Goal: Task Accomplishment & Management: Complete application form

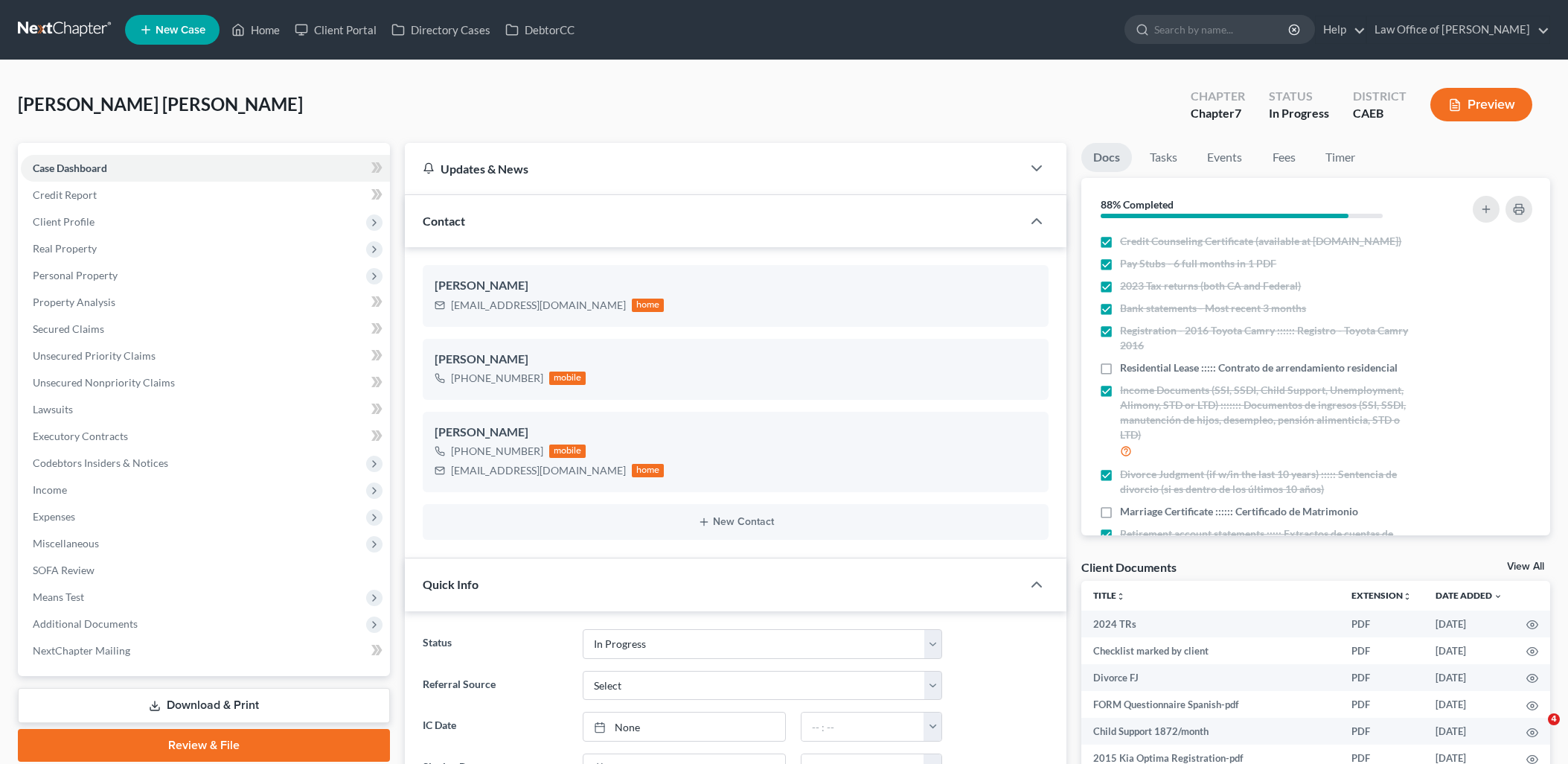
select select "9"
click at [60, 434] on span "Executory Contracts" at bounding box center [80, 436] width 95 height 13
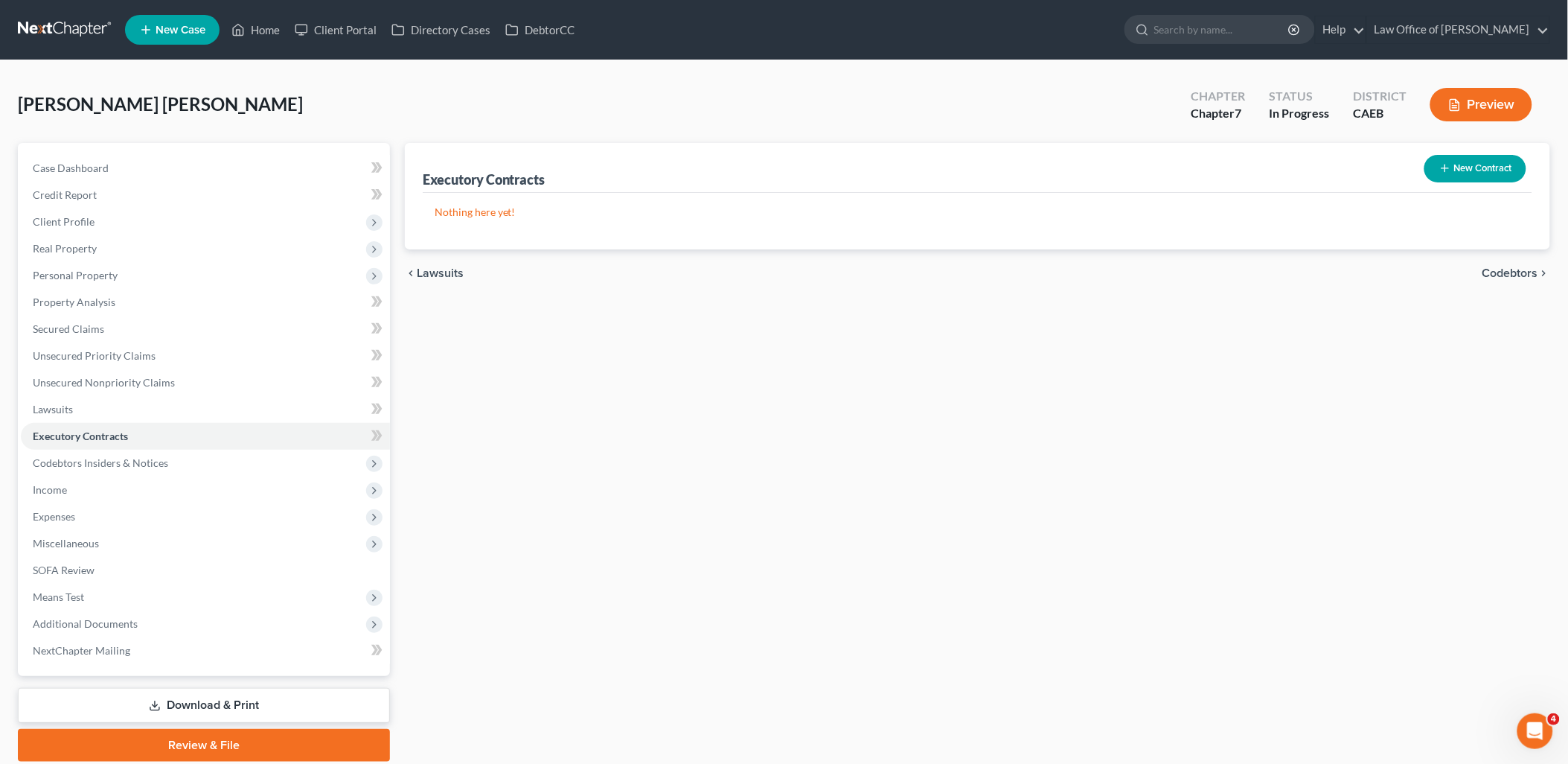
click at [1461, 168] on button "New Contract" at bounding box center [1475, 168] width 102 height 28
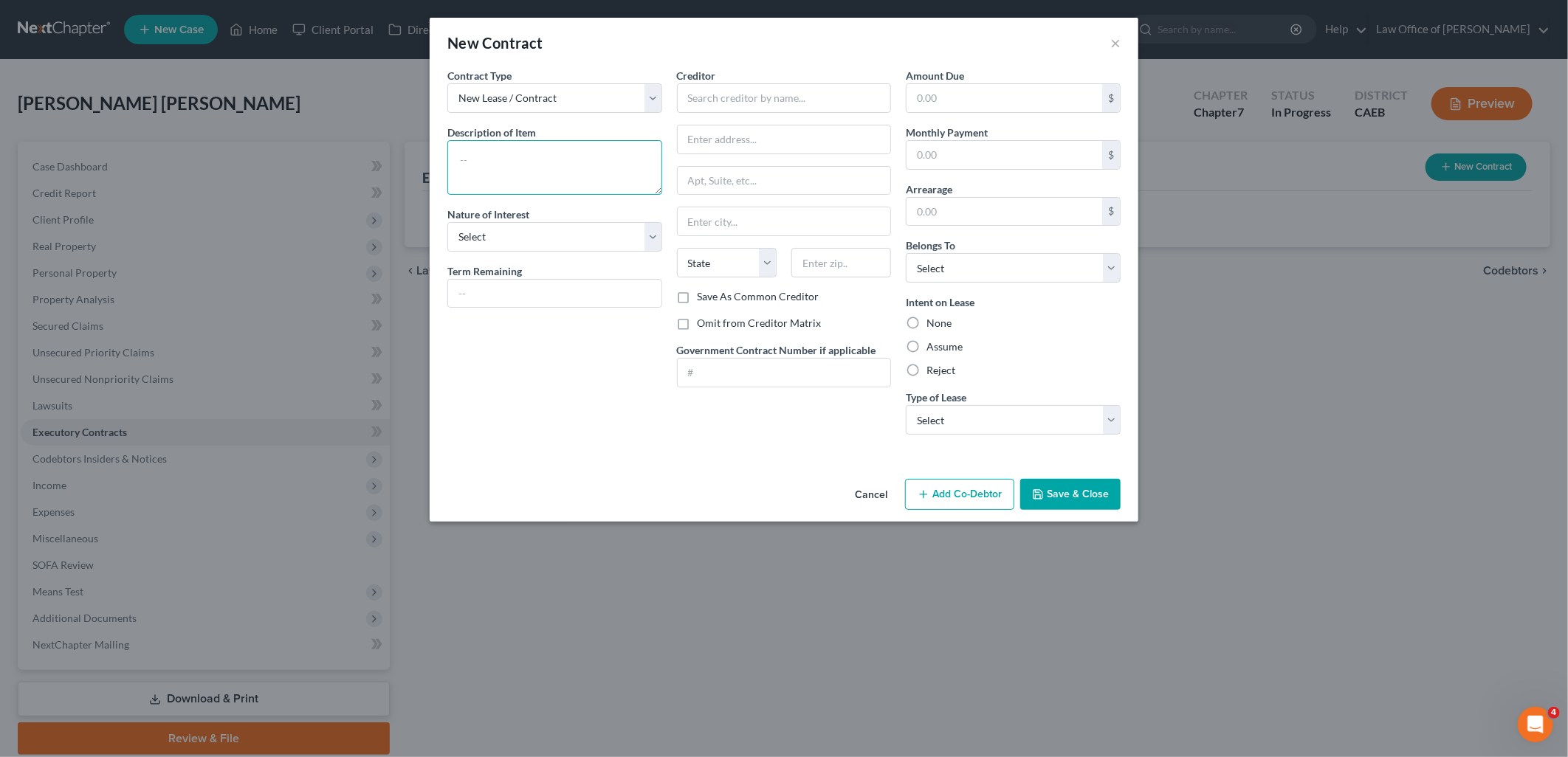
click at [514, 160] on textarea at bounding box center [554, 167] width 215 height 55
type textarea "[STREET_ADDRESS]"
click at [550, 240] on select "Select Purchaser Agent Lessor Lessee" at bounding box center [554, 237] width 215 height 30
select select "3"
click at [447, 222] on select "Select Purchaser Agent Lessor Lessee" at bounding box center [554, 237] width 215 height 30
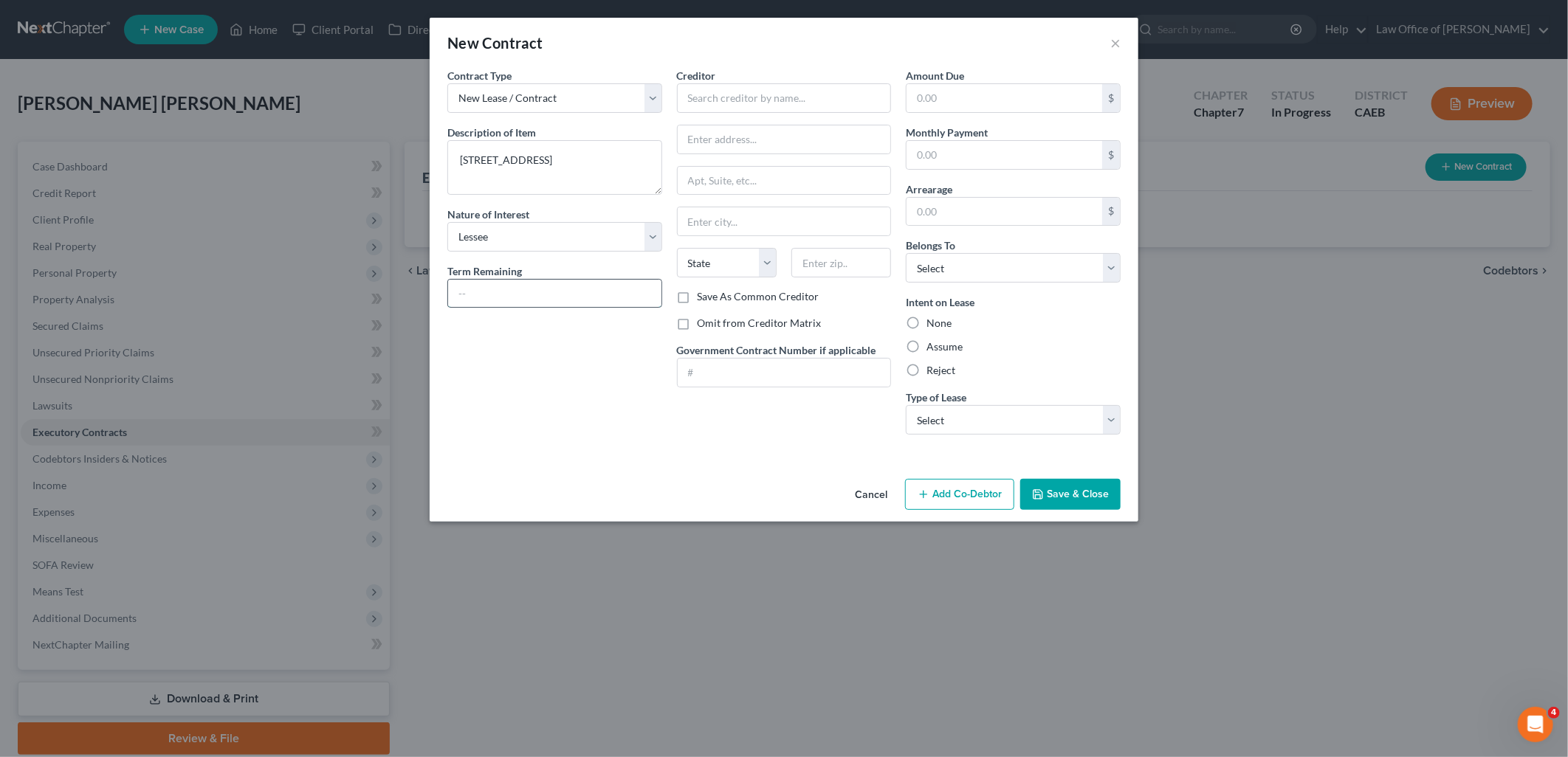
click at [502, 291] on input "text" at bounding box center [554, 294] width 213 height 28
click at [565, 297] on input "text" at bounding box center [554, 294] width 213 height 28
type input "[DATE] to [DATE]"
click at [789, 103] on input "text" at bounding box center [784, 98] width 215 height 30
type input "DLT Ventures LLC"
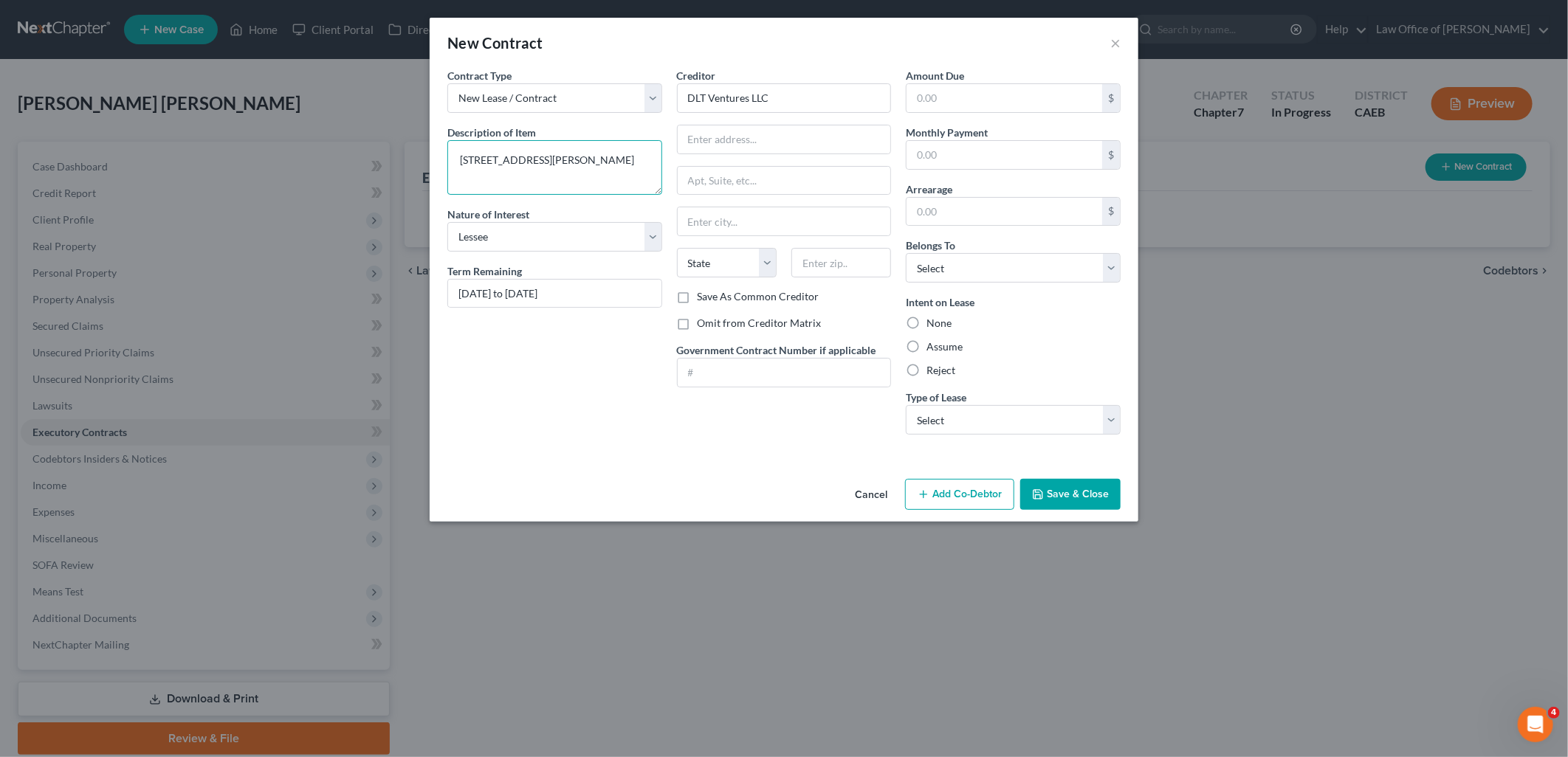
drag, startPoint x: 461, startPoint y: 157, endPoint x: 550, endPoint y: 161, distance: 89.1
click at [550, 161] on textarea "[STREET_ADDRESS][PERSON_NAME]" at bounding box center [554, 167] width 215 height 55
type textarea "[STREET_ADDRESS][PERSON_NAME]"
click at [830, 137] on input "text" at bounding box center [784, 140] width 213 height 28
paste input "[STREET_ADDRESS][PERSON_NAME]"
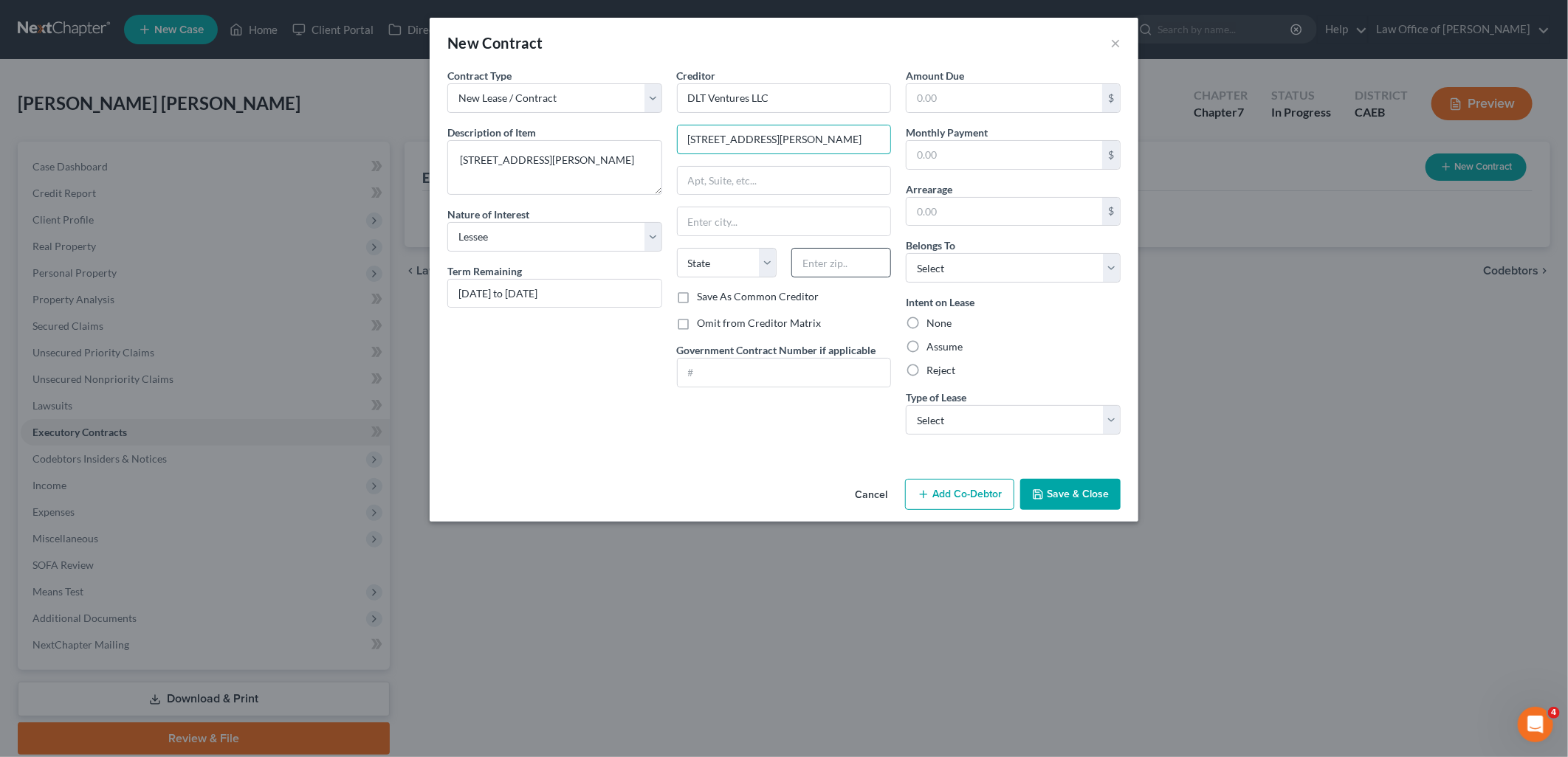
type input "[STREET_ADDRESS][PERSON_NAME]"
click at [867, 270] on input "text" at bounding box center [840, 262] width 99 height 30
type input "95348"
click at [697, 327] on label "Omit from Creditor Matrix" at bounding box center [759, 323] width 124 height 15
click at [703, 325] on input "Omit from Creditor Matrix" at bounding box center [708, 320] width 9 height 9
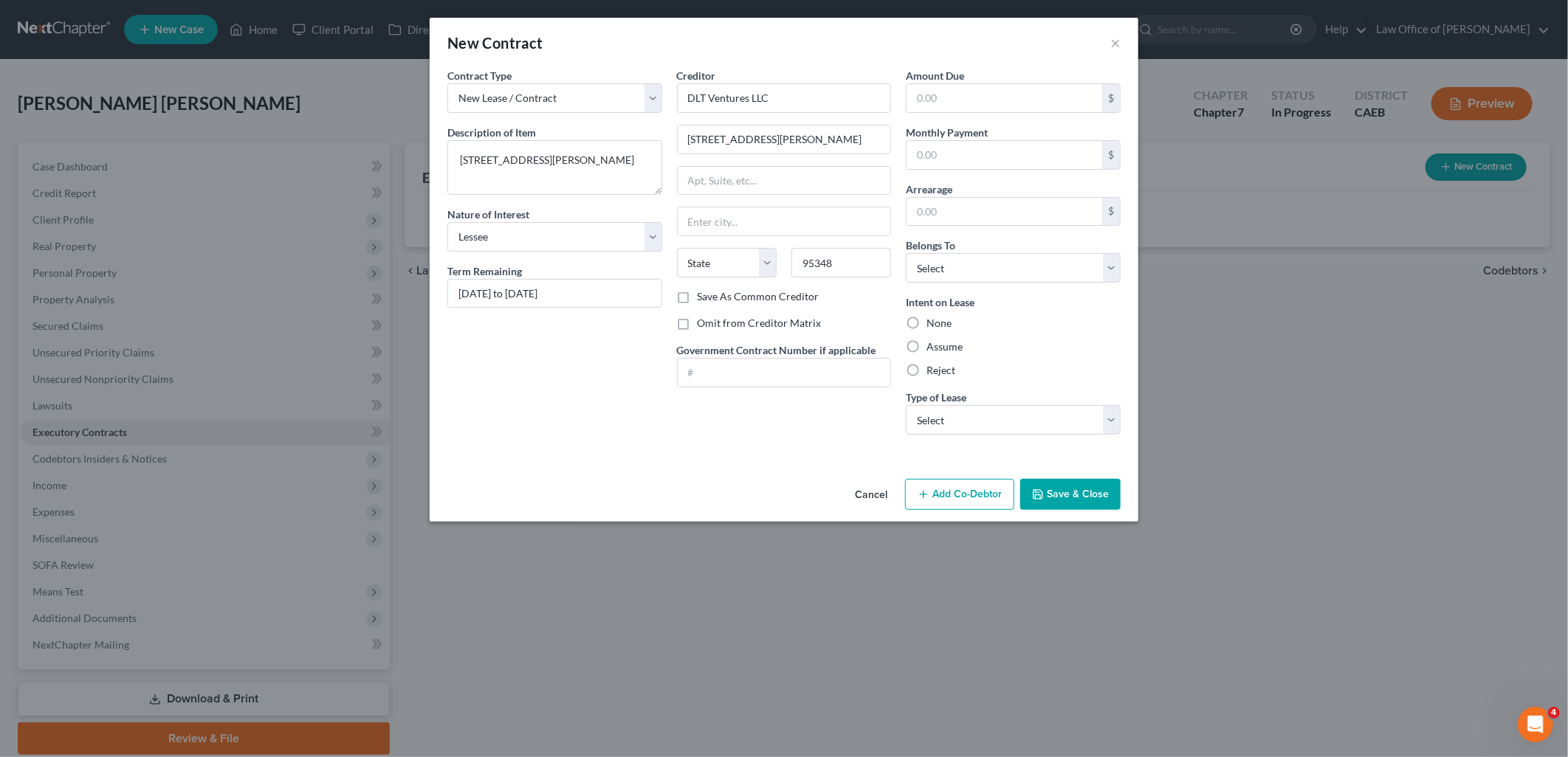
checkbox input "true"
type input "Merced"
select select "4"
click at [938, 102] on input "text" at bounding box center [1004, 98] width 195 height 28
type input "1,300"
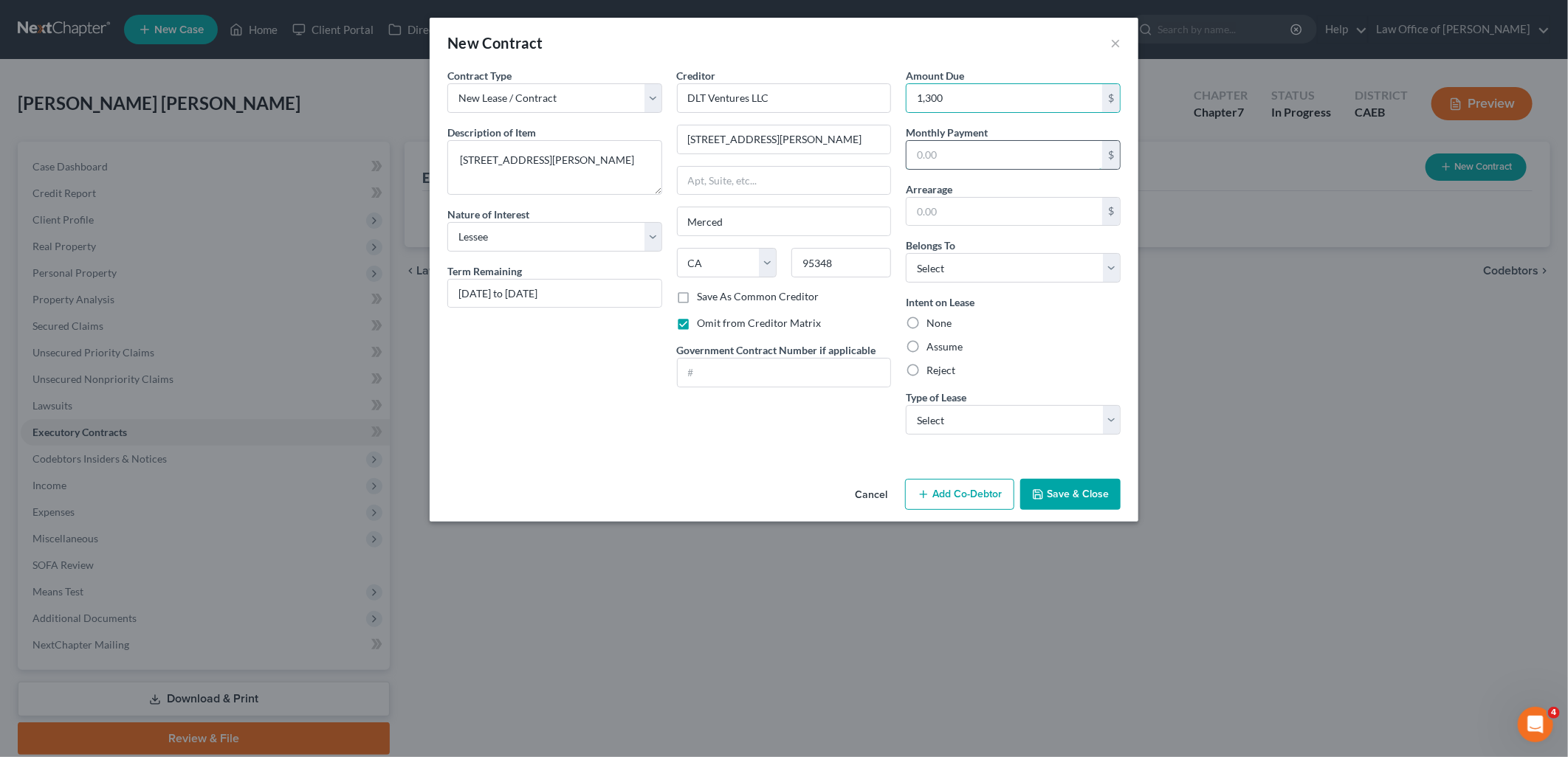
click at [986, 158] on input "text" at bounding box center [1004, 155] width 195 height 28
type input "1,300"
click at [956, 216] on input "text" at bounding box center [1004, 212] width 195 height 28
type input "0.00"
drag, startPoint x: 954, startPoint y: 273, endPoint x: 941, endPoint y: 285, distance: 17.7
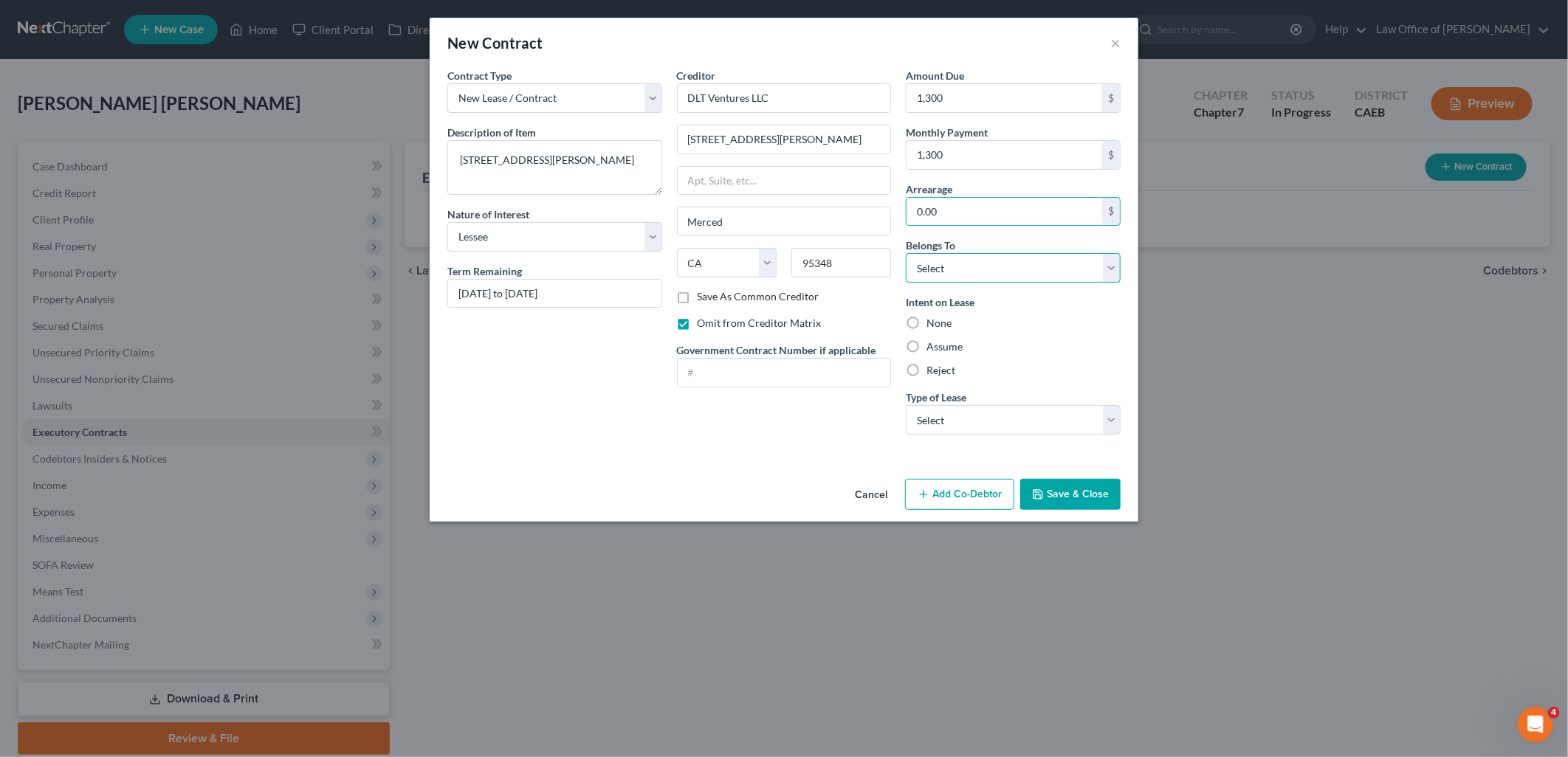
click at [954, 273] on select "Select Debtor 1 Only Debtor 2 Only Debtor 1 And Debtor 2 Only At Least One Of T…" at bounding box center [1013, 268] width 215 height 30
select select "0"
click at [906, 253] on select "Select Debtor 1 Only Debtor 2 Only Debtor 1 And Debtor 2 Only At Least One Of T…" at bounding box center [1013, 268] width 215 height 30
click at [939, 348] on label "Assume" at bounding box center [944, 346] width 36 height 15
click at [939, 348] on input "Assume" at bounding box center [937, 344] width 9 height 9
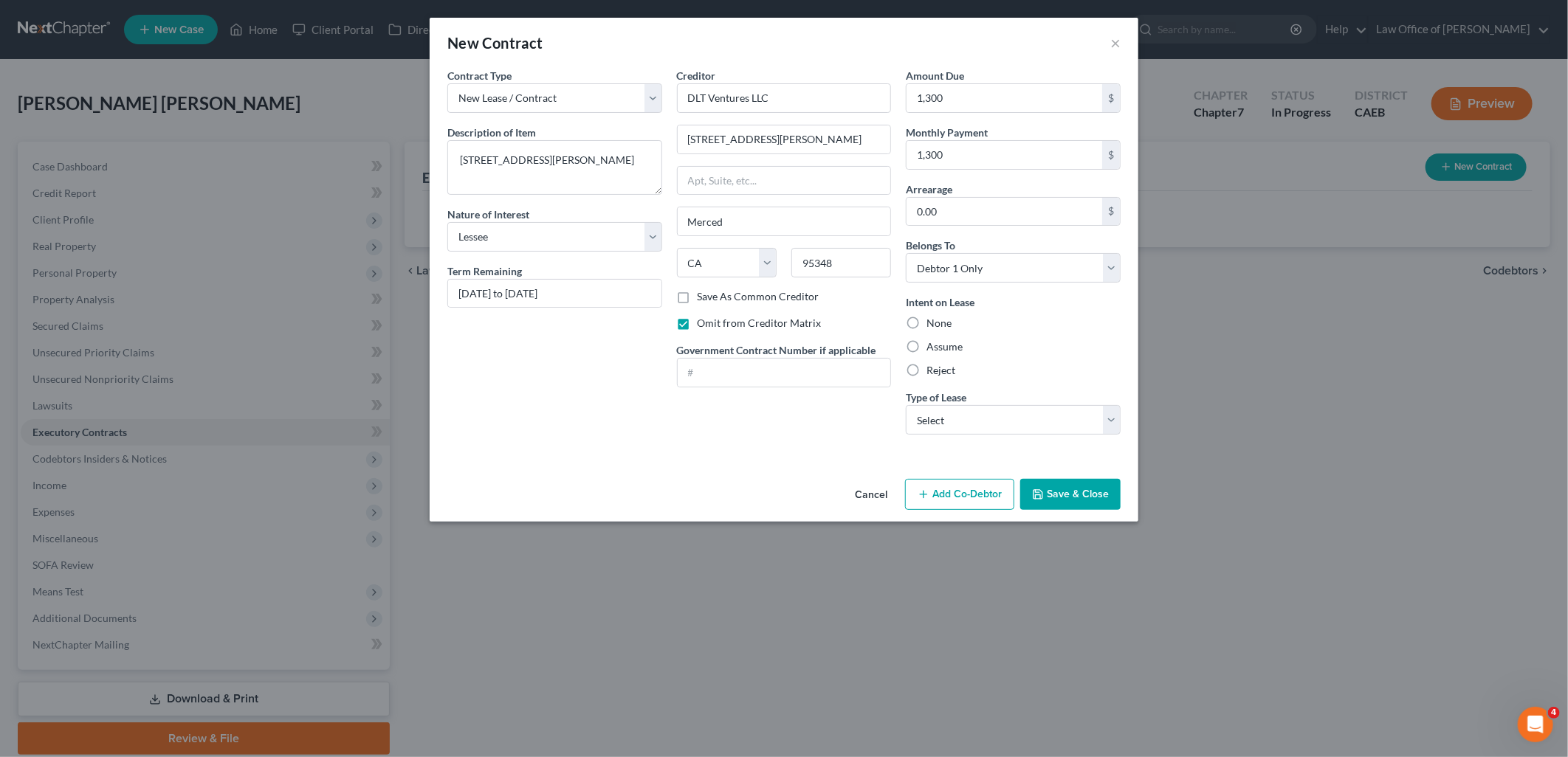
radio input "true"
drag, startPoint x: 995, startPoint y: 419, endPoint x: 994, endPoint y: 431, distance: 12.0
click at [995, 419] on select "Select Real Estate Car Other" at bounding box center [1013, 420] width 215 height 30
select select "0"
click at [906, 405] on select "Select Real Estate Car Other" at bounding box center [1013, 420] width 215 height 30
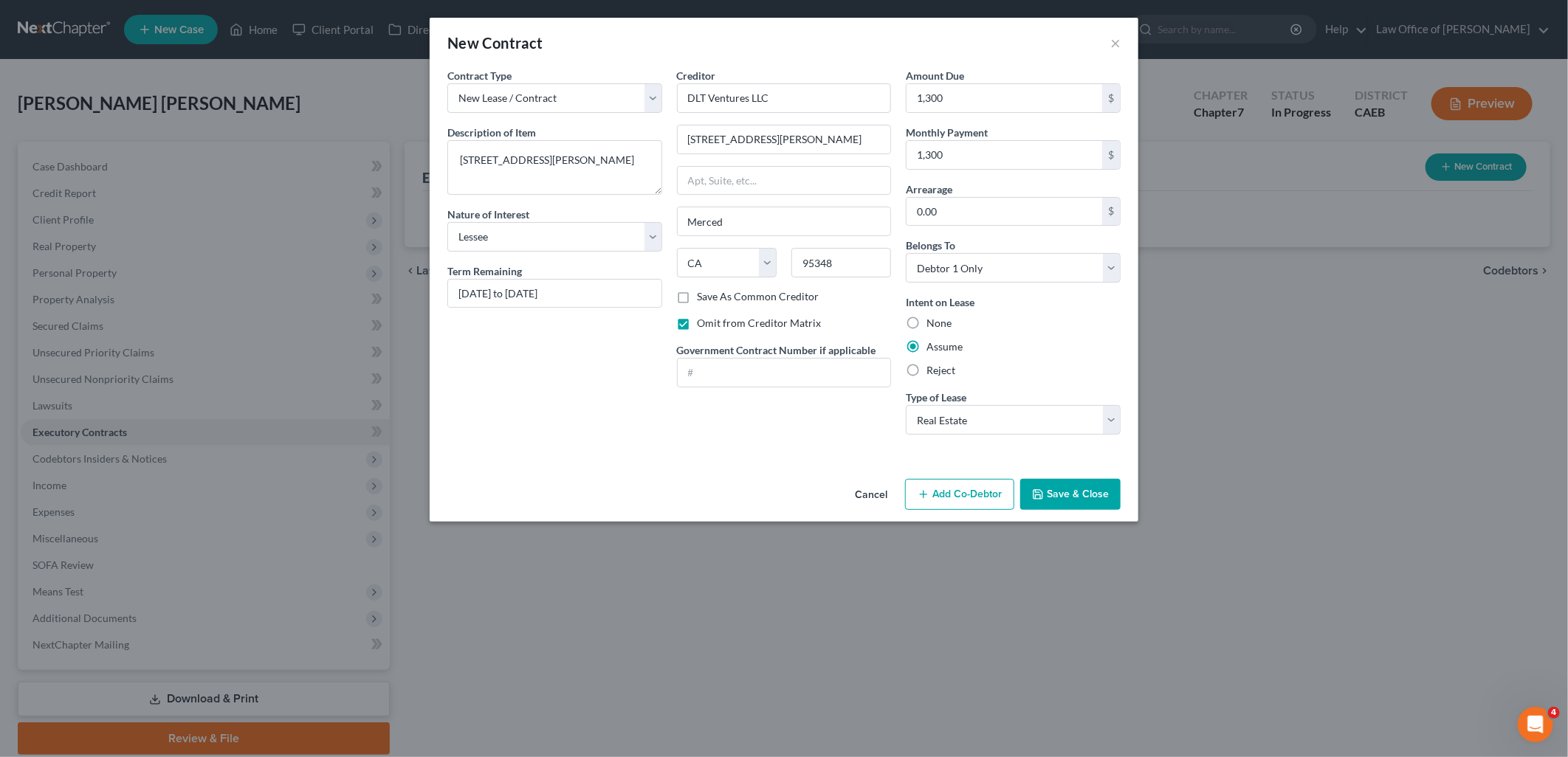
click at [1073, 492] on button "Save & Close" at bounding box center [1070, 495] width 100 height 31
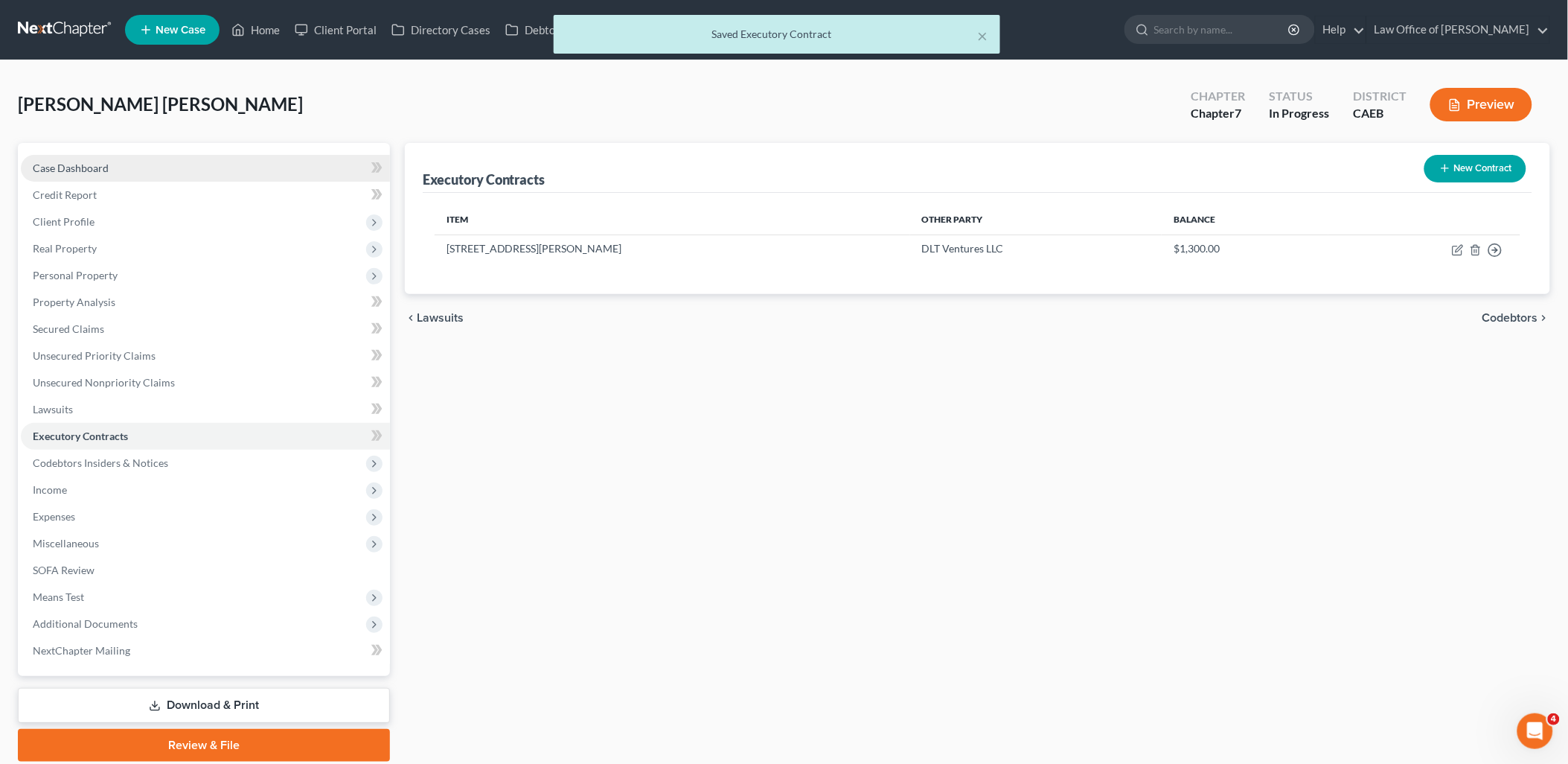
click at [72, 167] on span "Case Dashboard" at bounding box center [71, 168] width 76 height 13
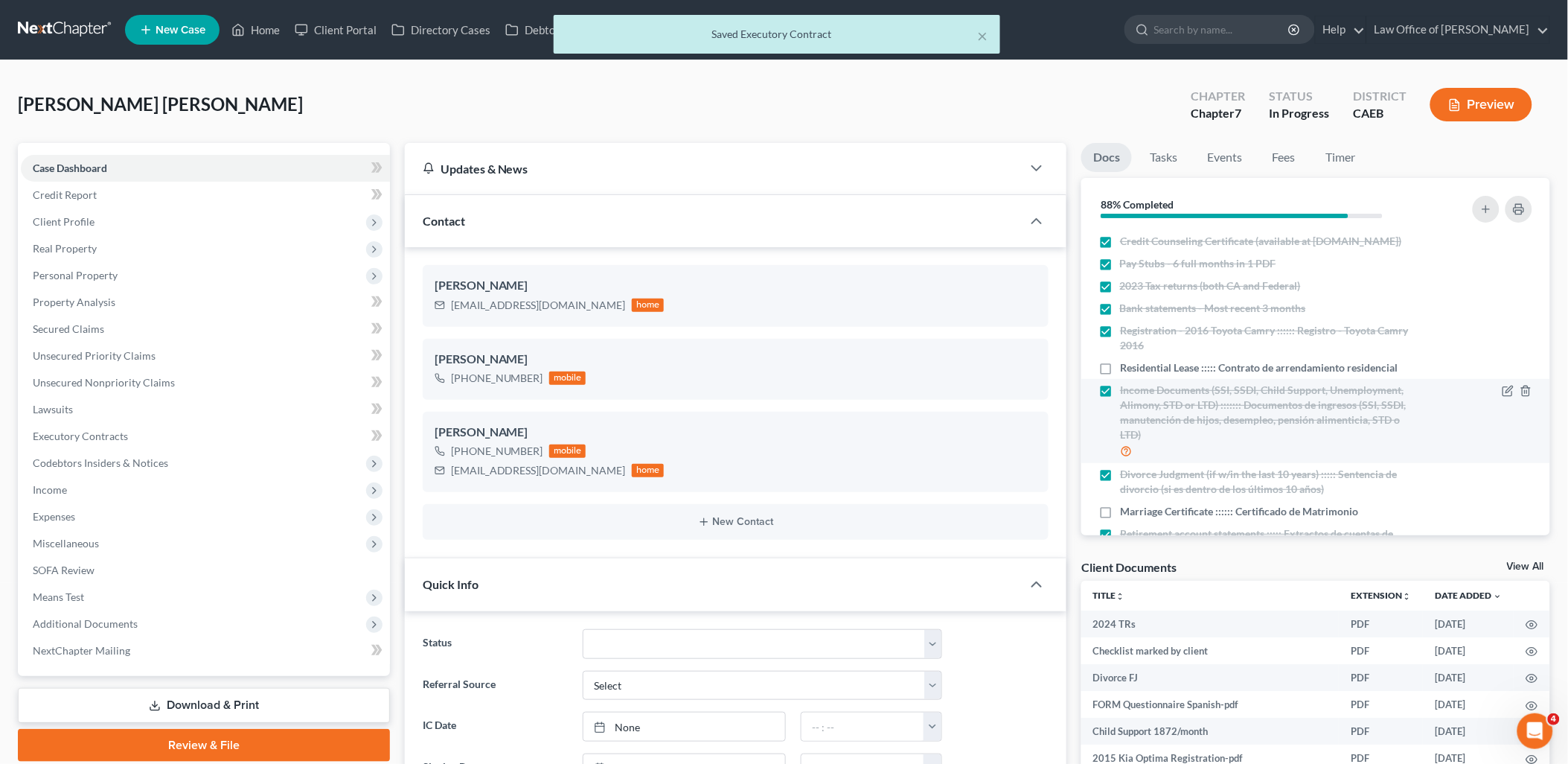
scroll to position [831, 0]
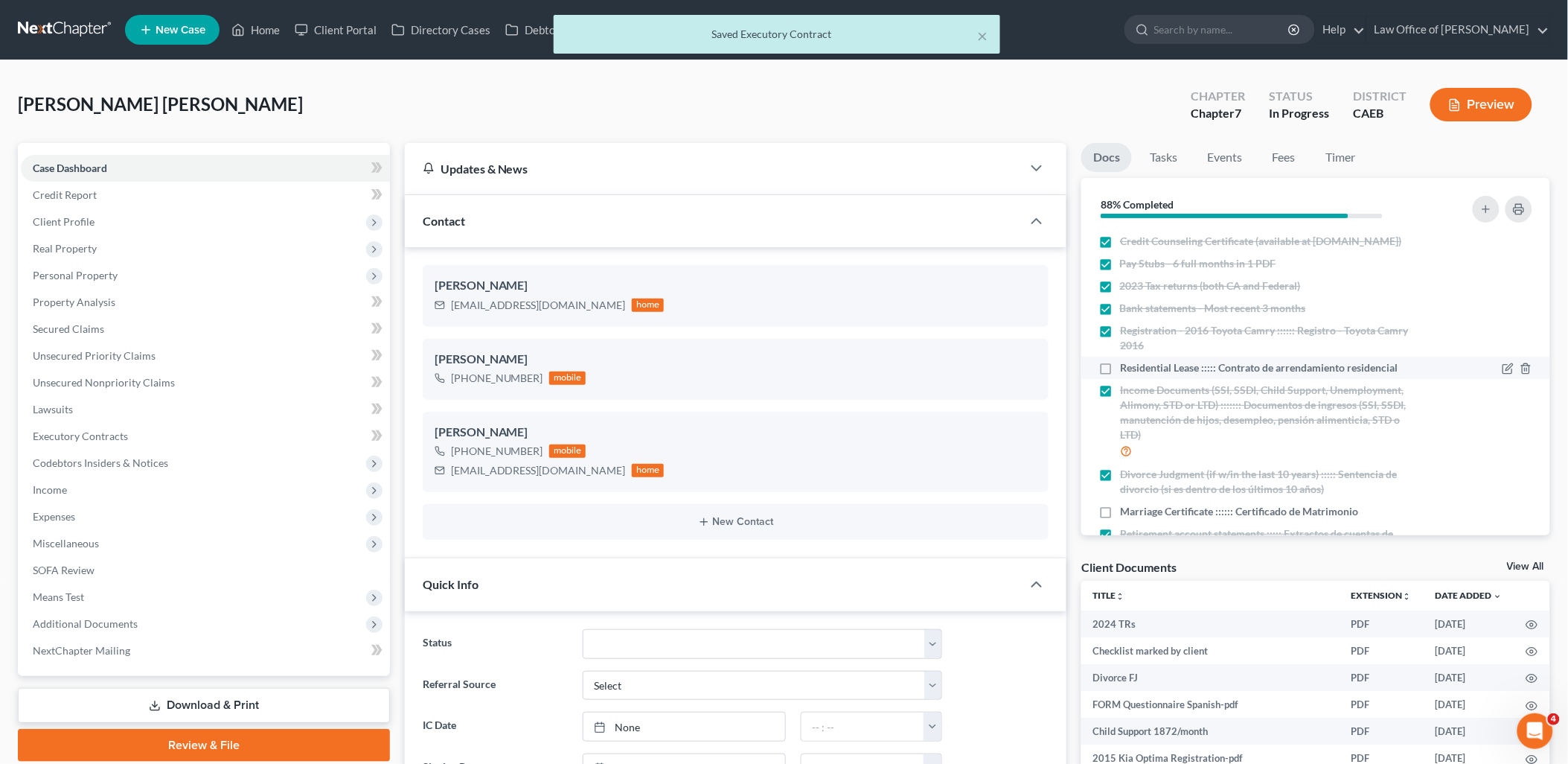
click at [1120, 375] on label "Residential Lease ::::: Contrato de arrendamiento residencial" at bounding box center [1258, 367] width 277 height 15
click at [1126, 370] on input "Residential Lease ::::: Contrato de arrendamiento residencial" at bounding box center [1131, 365] width 9 height 9
checkbox input "true"
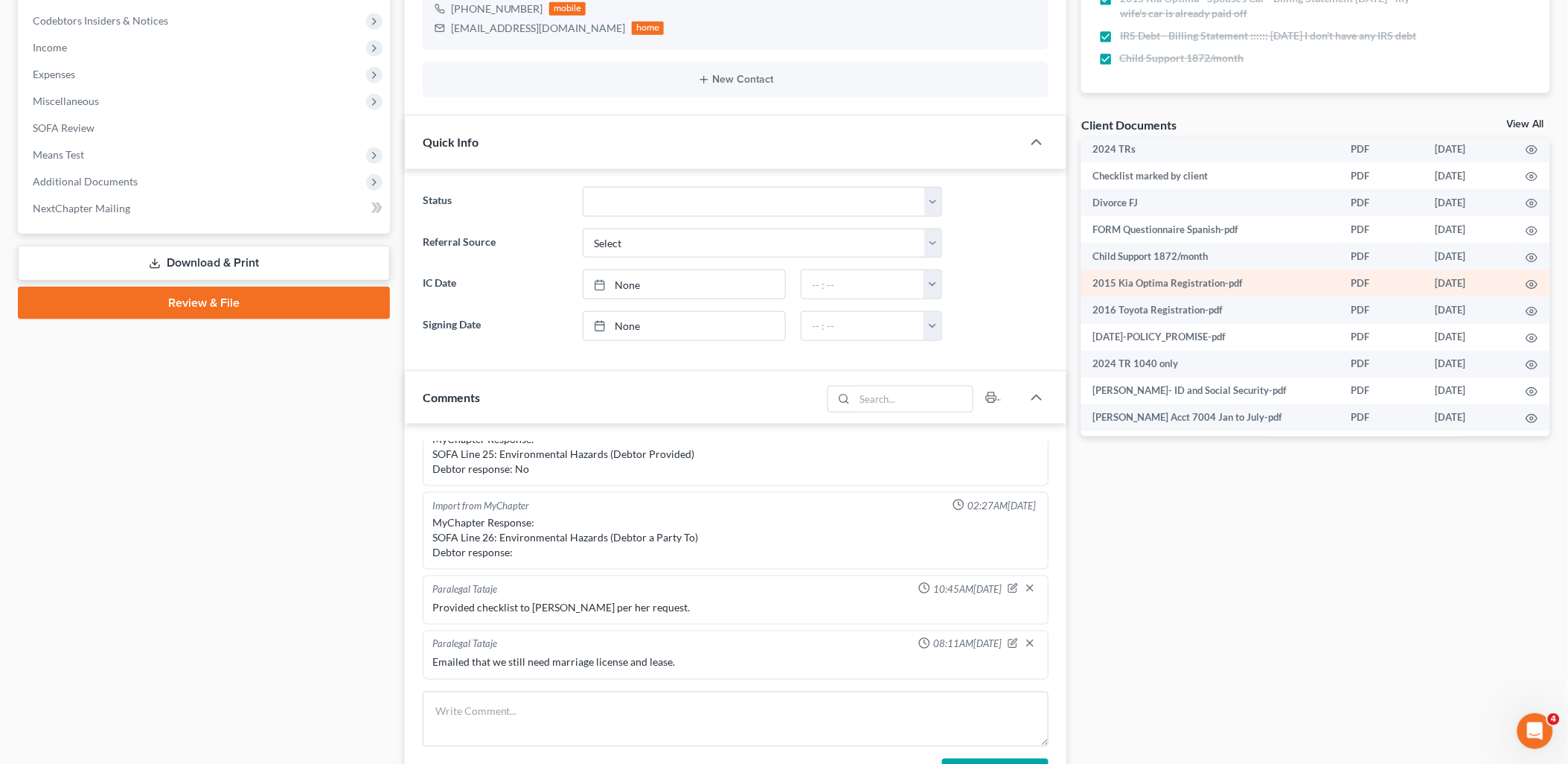
scroll to position [0, 0]
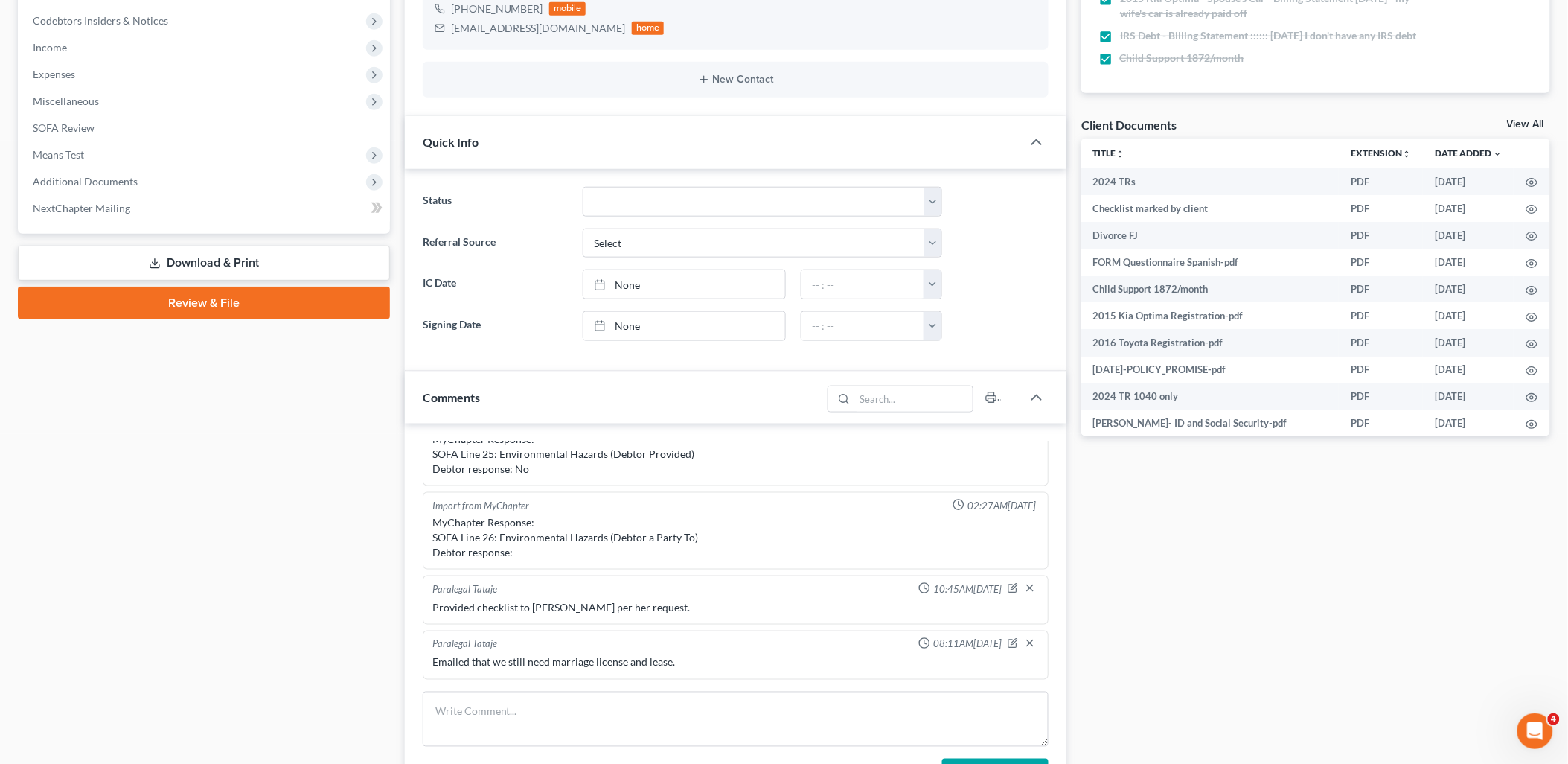
click at [1510, 122] on link "View All" at bounding box center [1525, 124] width 37 height 10
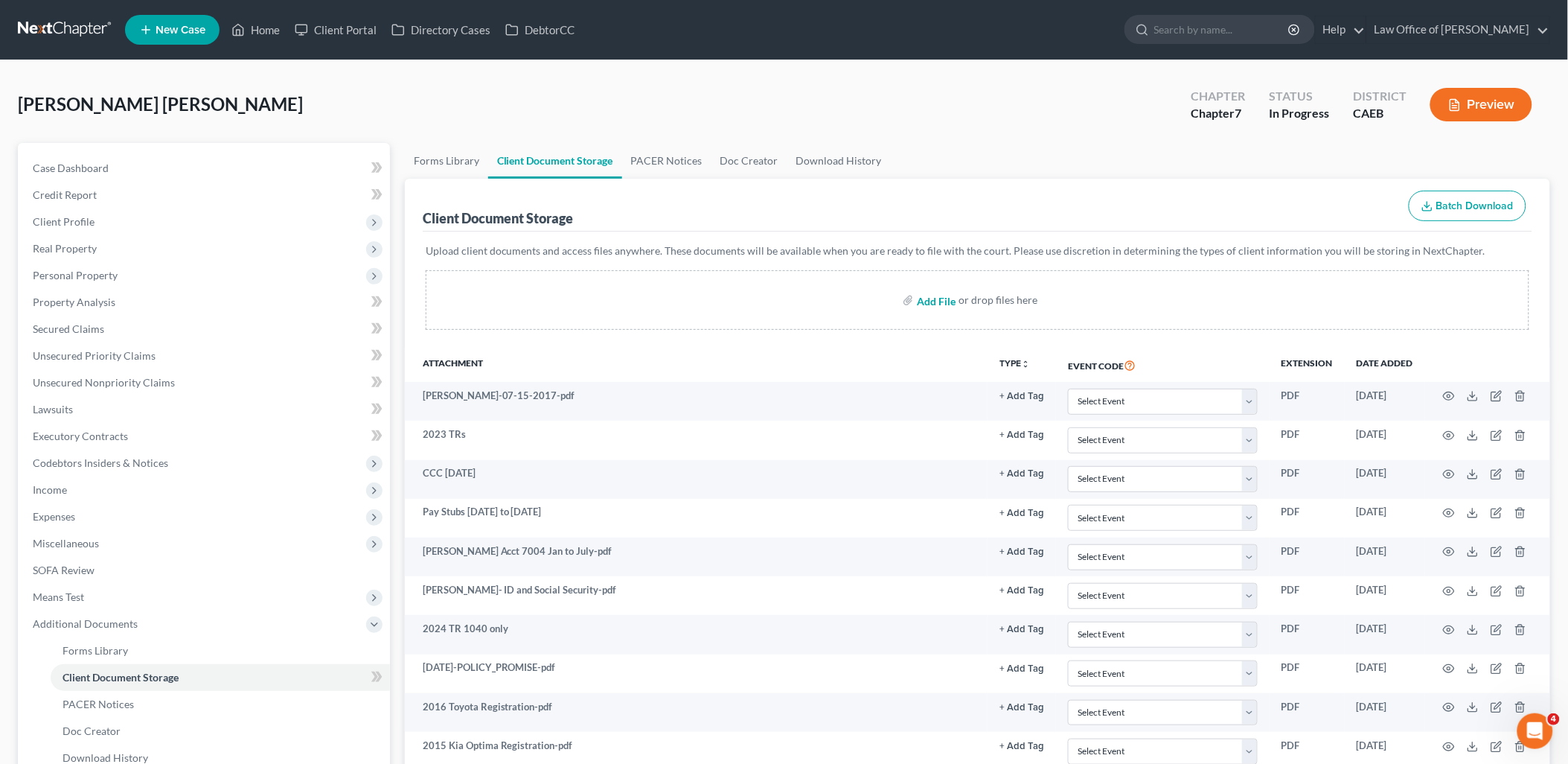
click at [926, 299] on input "file" at bounding box center [934, 300] width 35 height 27
type input "C:\fakepath\Lease Agreement.pdf"
